Goal: Information Seeking & Learning: Check status

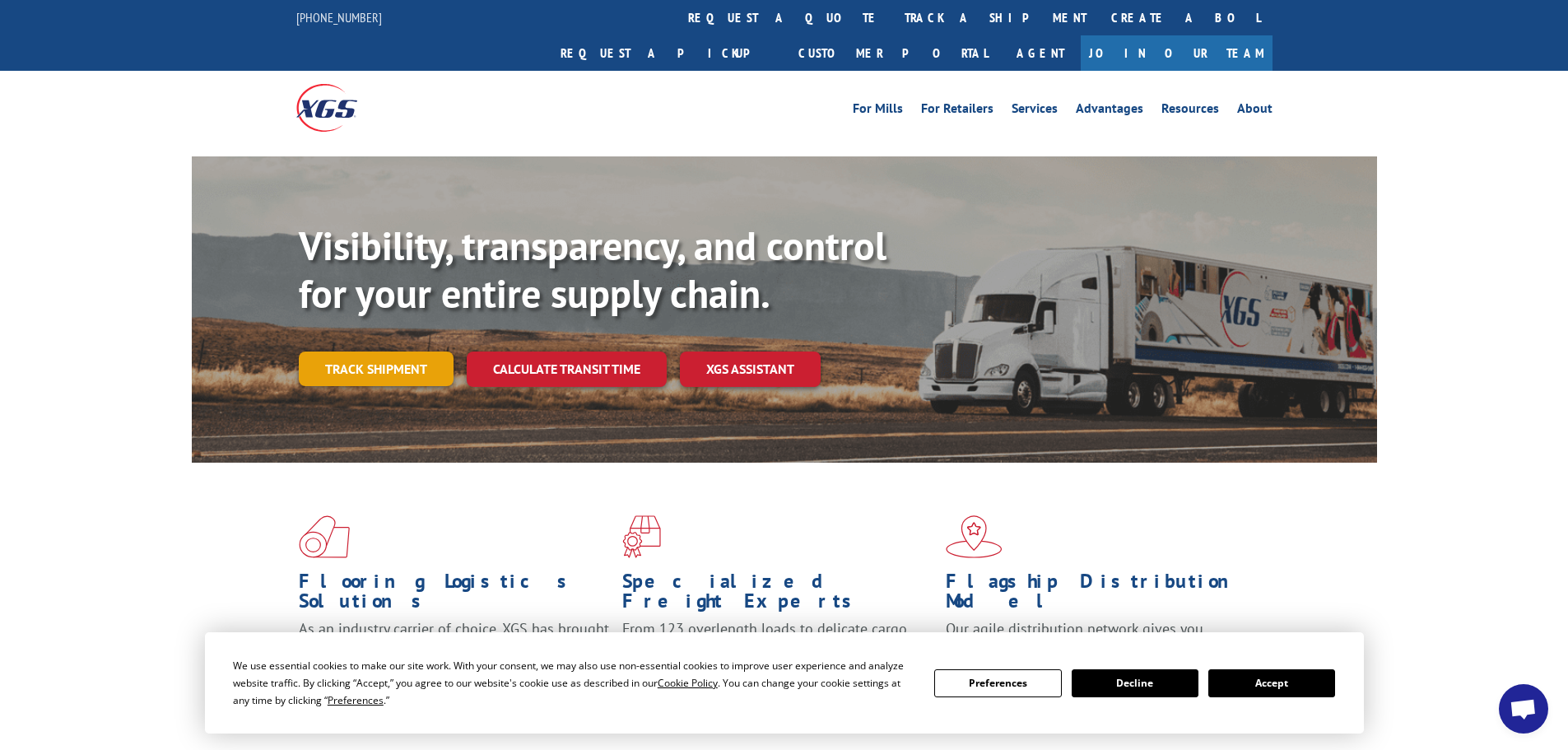
click at [425, 351] on link "Track shipment" at bounding box center [376, 368] width 155 height 34
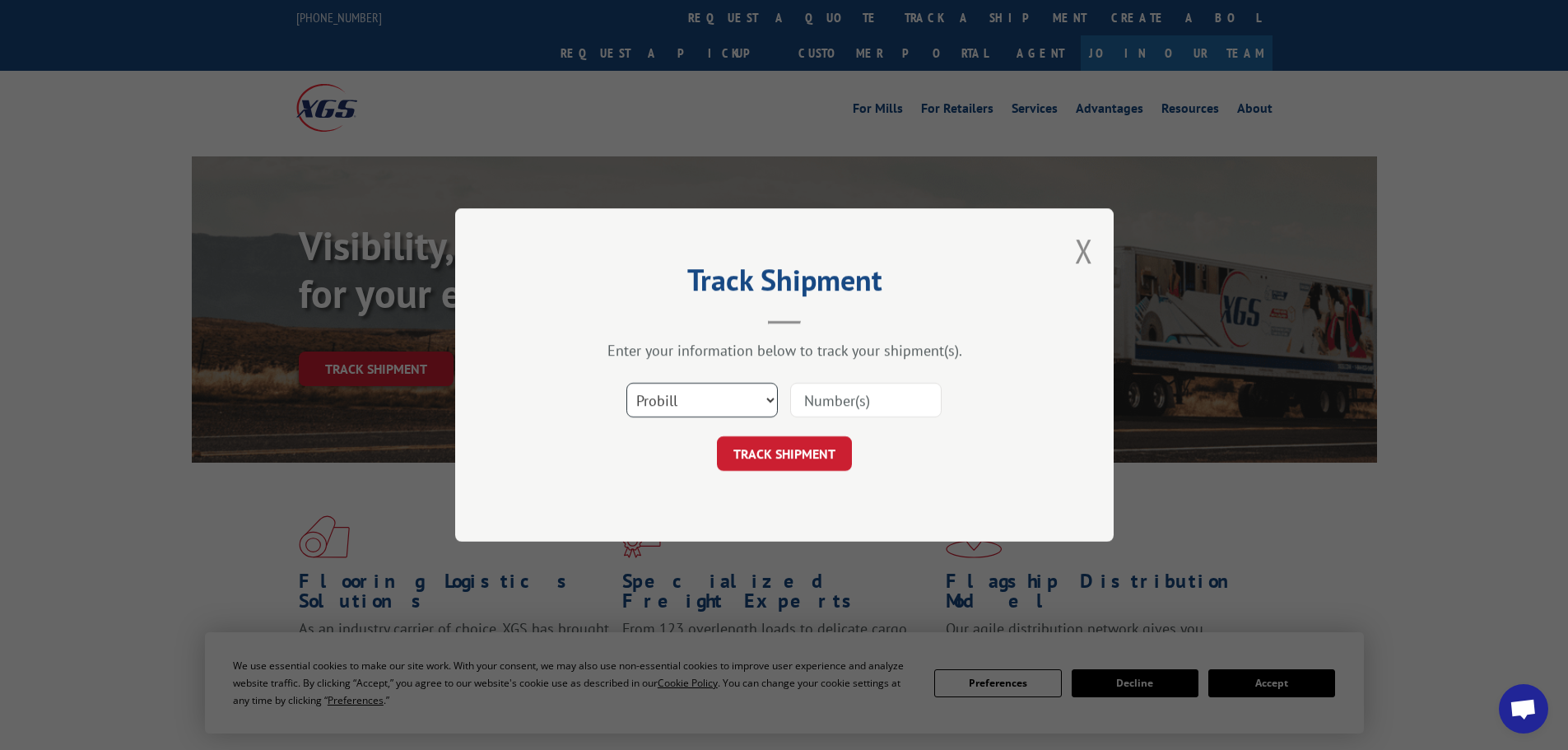
click at [758, 402] on select "Select category... Probill BOL PO" at bounding box center [703, 400] width 152 height 34
select select "po"
click at [627, 383] on select "Select category... Probill BOL PO" at bounding box center [703, 400] width 152 height 34
click at [888, 410] on input at bounding box center [866, 400] width 152 height 34
type input "DS003130"
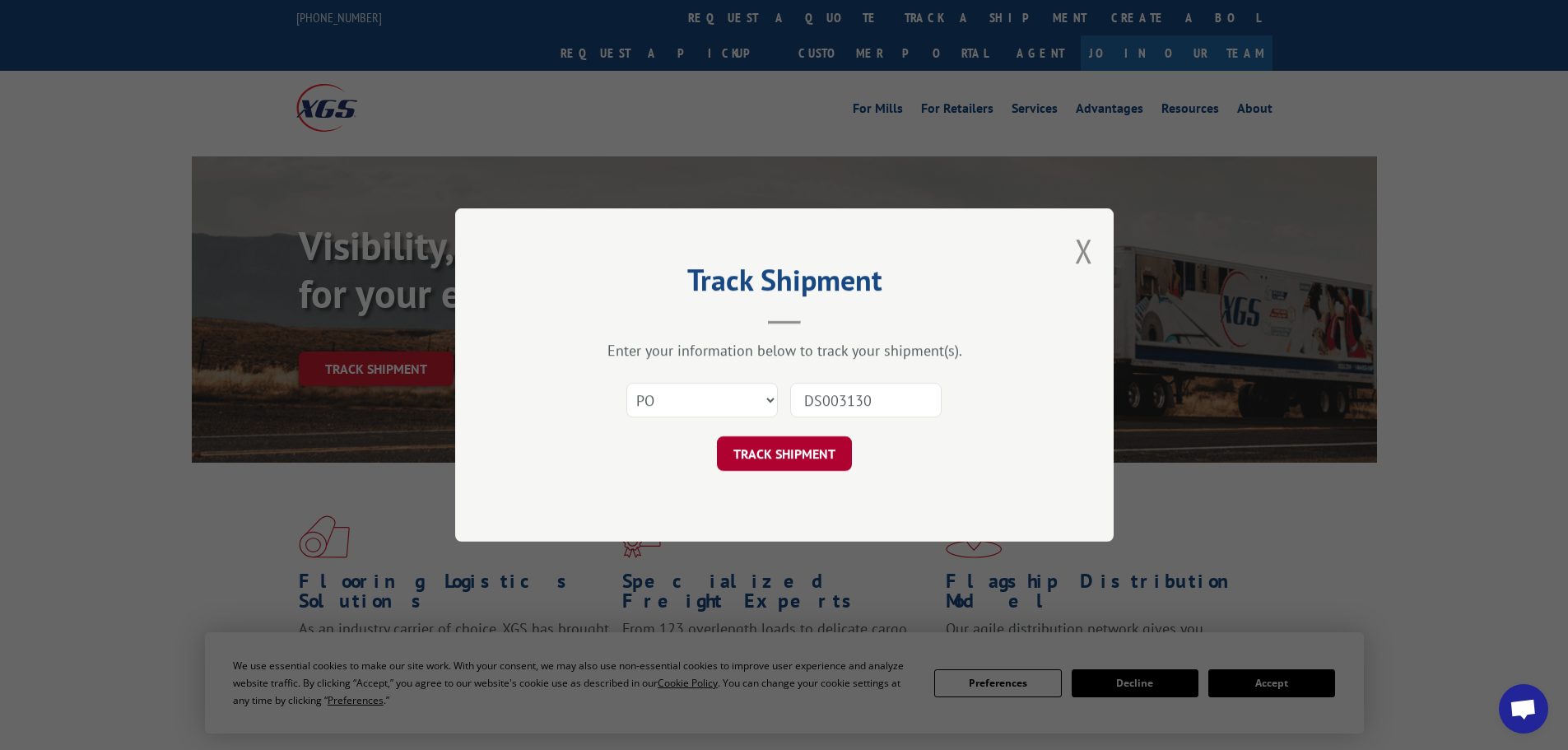
click at [789, 446] on button "TRACK SHIPMENT" at bounding box center [784, 453] width 135 height 34
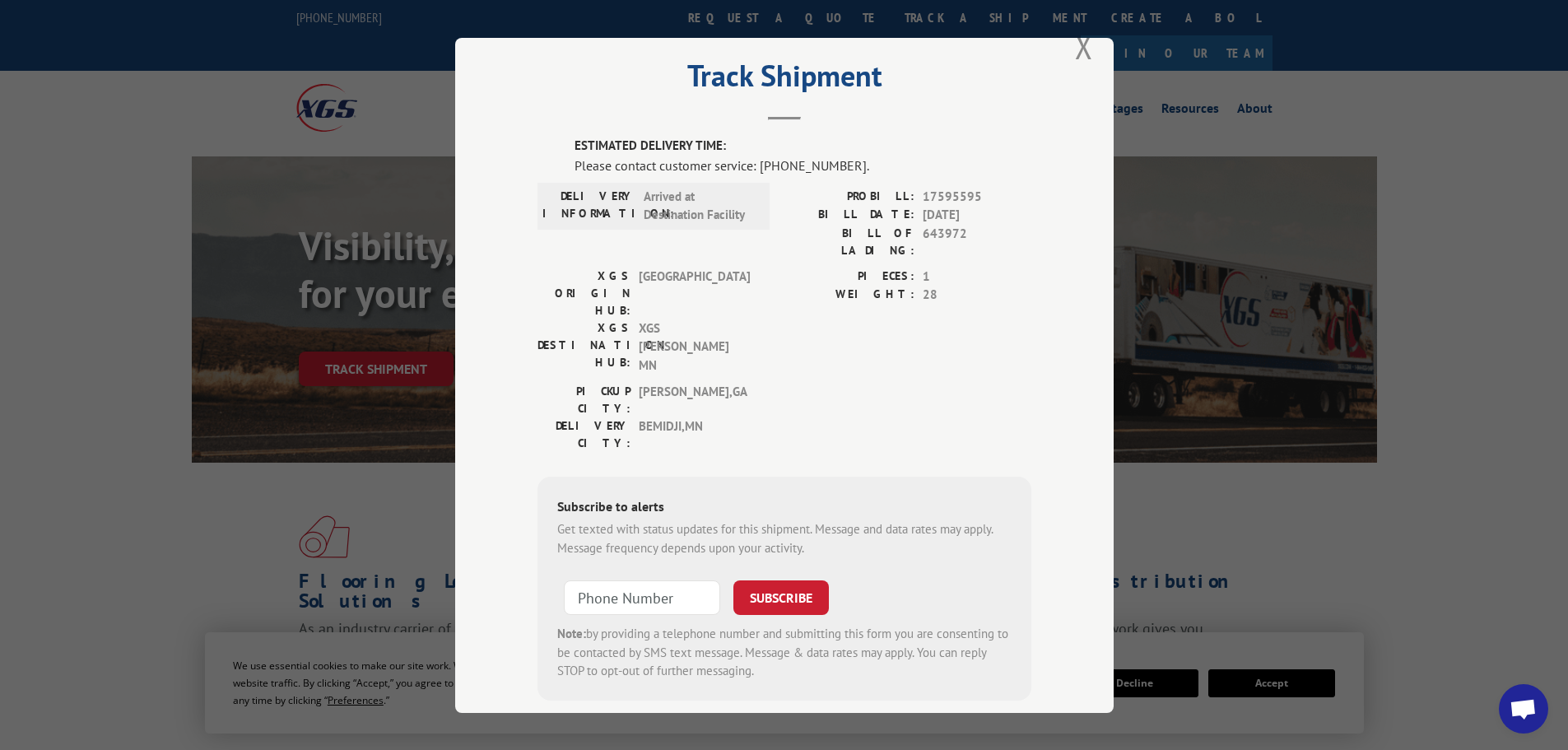
click at [939, 195] on span "17595595" at bounding box center [977, 196] width 108 height 19
copy span "17595595"
click at [1084, 49] on button "Close modal" at bounding box center [1084, 46] width 18 height 43
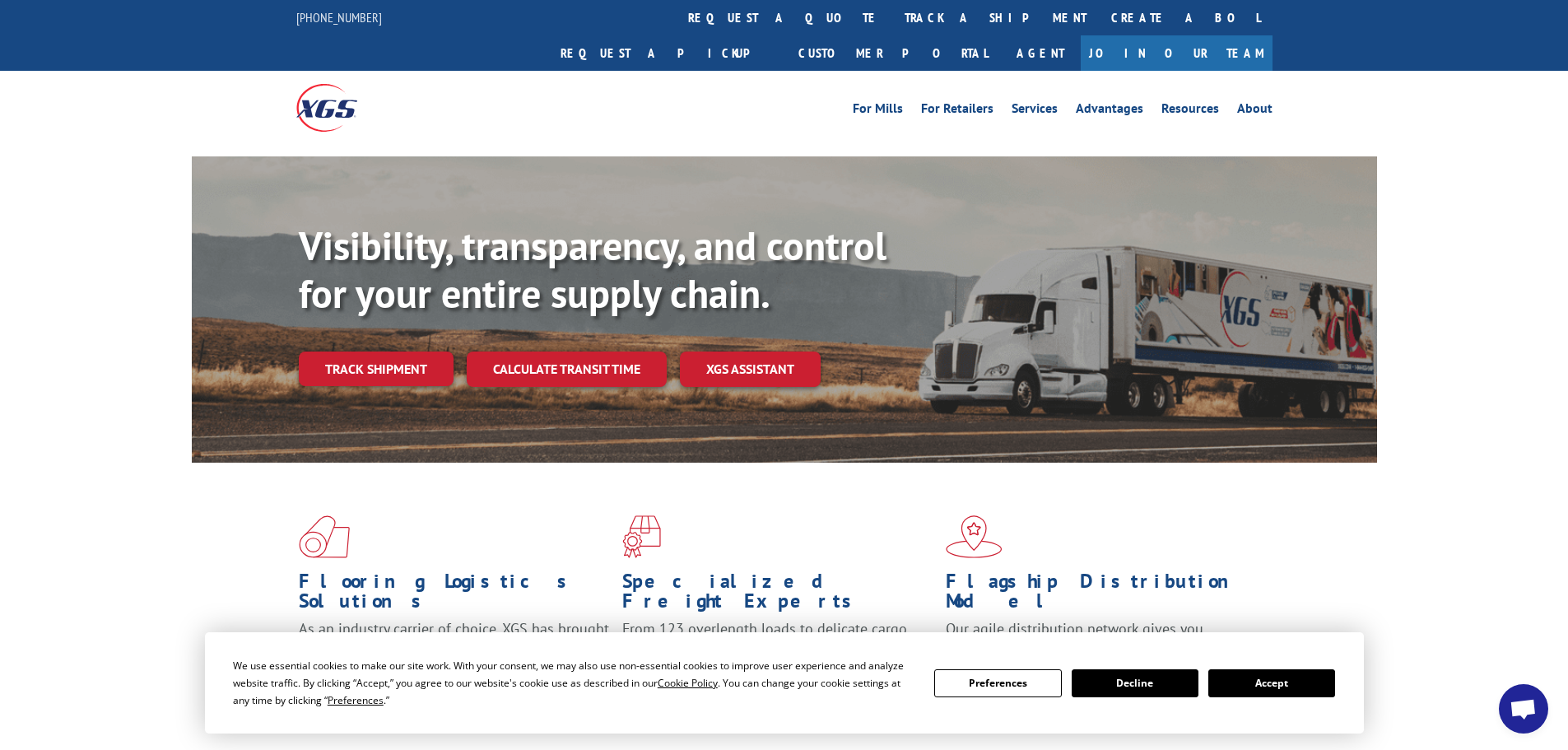
click at [383, 351] on link "Track shipment" at bounding box center [376, 368] width 155 height 34
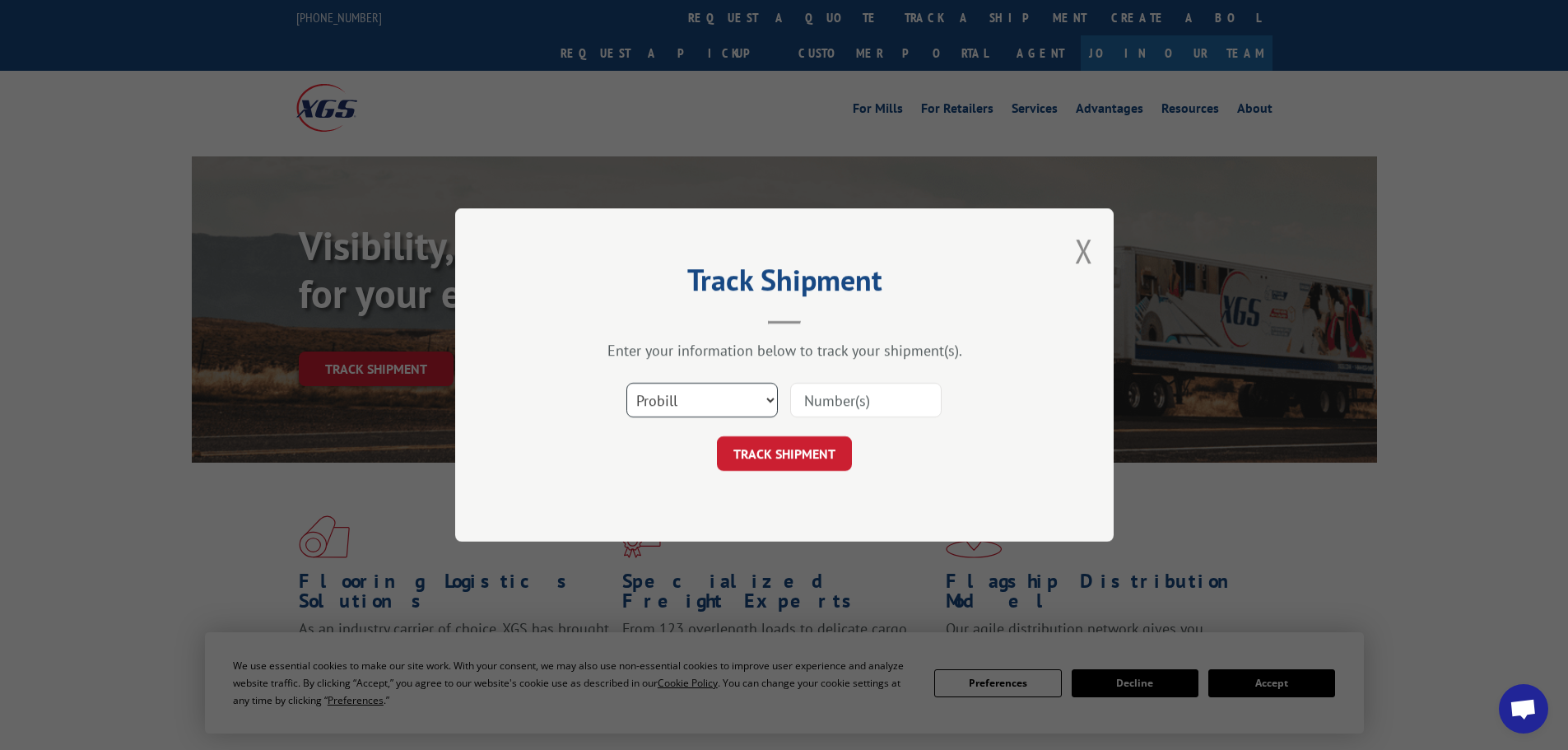
click at [682, 406] on select "Select category... Probill BOL PO" at bounding box center [703, 400] width 152 height 34
click at [875, 410] on input at bounding box center [866, 400] width 152 height 34
paste input "17595595"
type input "17595595"
click at [787, 444] on button "TRACK SHIPMENT" at bounding box center [784, 453] width 135 height 34
